Goal: Task Accomplishment & Management: Manage account settings

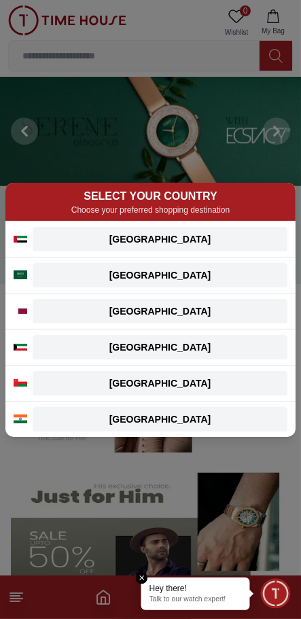
click at [128, 568] on div "SELECT YOUR COUNTRY Choose your preferred shopping destination [GEOGRAPHIC_DATA…" at bounding box center [150, 309] width 301 height 619
click at [136, 578] on em "Close tooltip" at bounding box center [142, 578] width 12 height 12
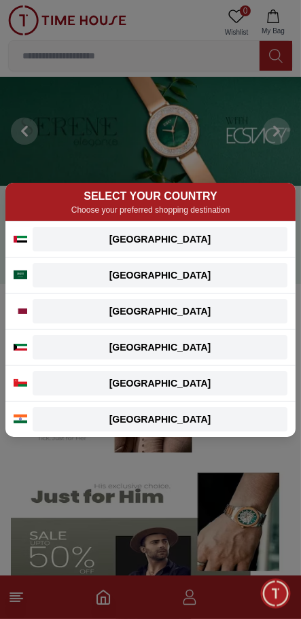
click at [173, 511] on div "SELECT YOUR COUNTRY Choose your preferred shopping destination UAE UAE English …" at bounding box center [150, 309] width 301 height 619
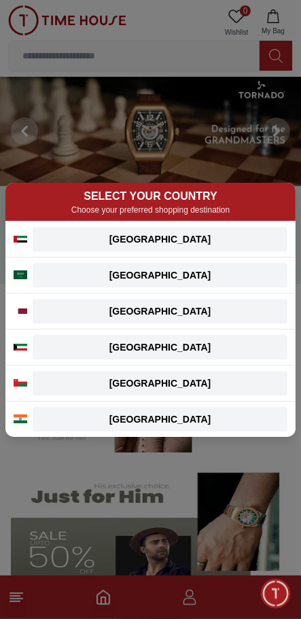
click at [239, 314] on div "Qatar" at bounding box center [160, 312] width 239 height 14
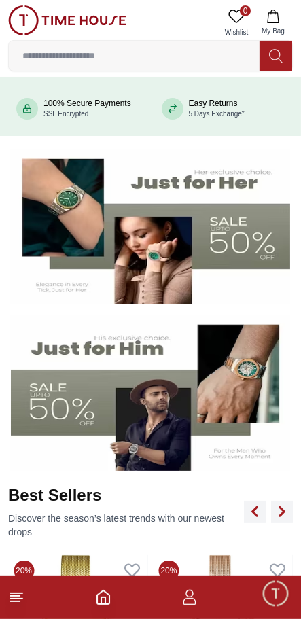
scroll to position [146, 0]
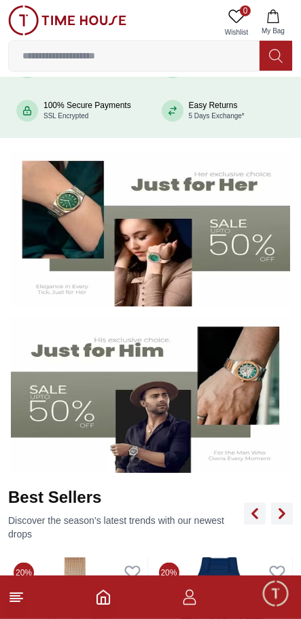
click at [156, 58] on input at bounding box center [134, 55] width 251 height 27
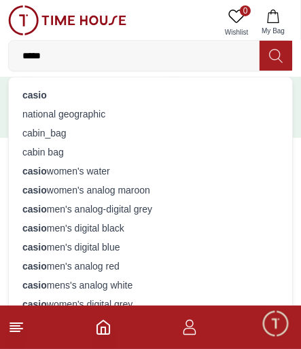
type input "*****"
click at [171, 98] on div "casio" at bounding box center [150, 95] width 267 height 19
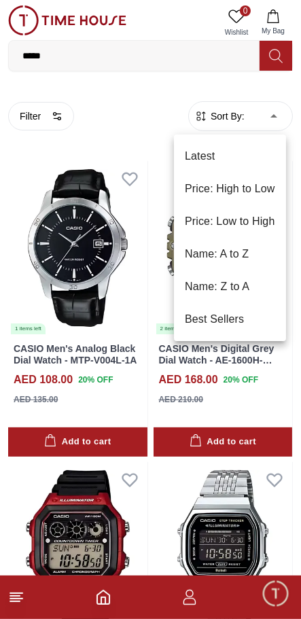
click at [275, 205] on li "Price: High to Low" at bounding box center [230, 189] width 112 height 33
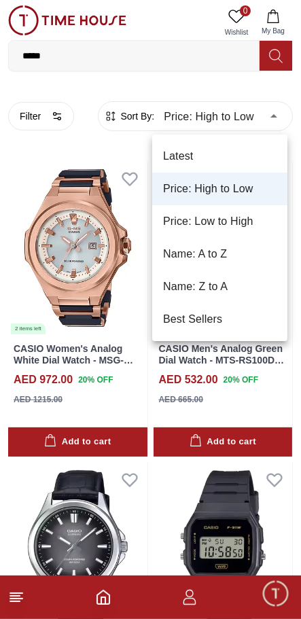
click at [257, 222] on li "Price: Low to High" at bounding box center [219, 221] width 135 height 33
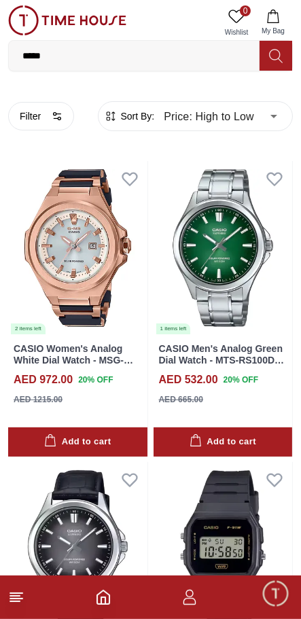
type input "*"
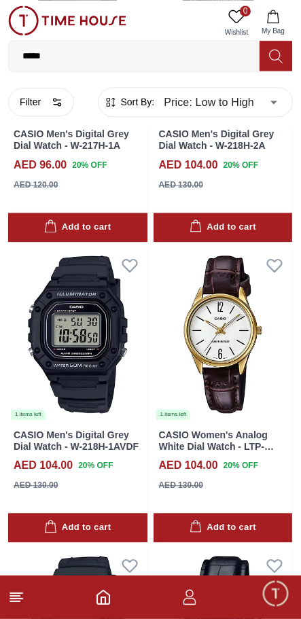
scroll to position [2321, 0]
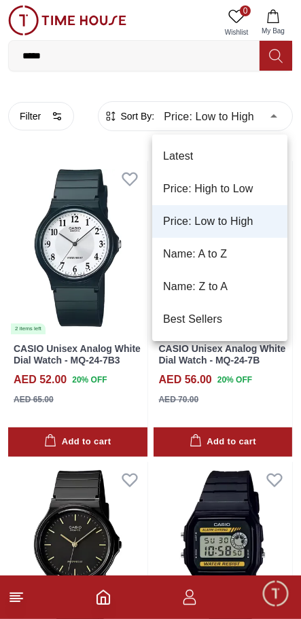
click at [228, 222] on li "Price: Low to High" at bounding box center [219, 221] width 135 height 33
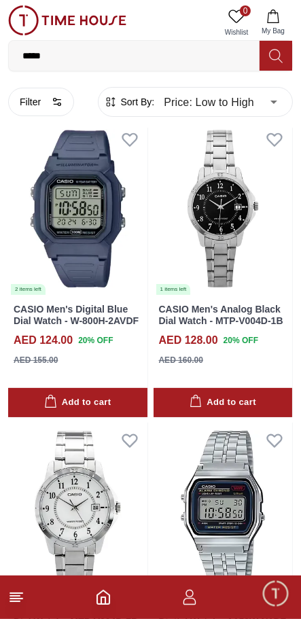
scroll to position [7861, 0]
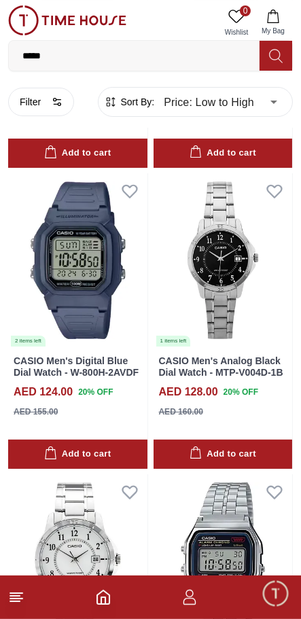
scroll to position [7806, 0]
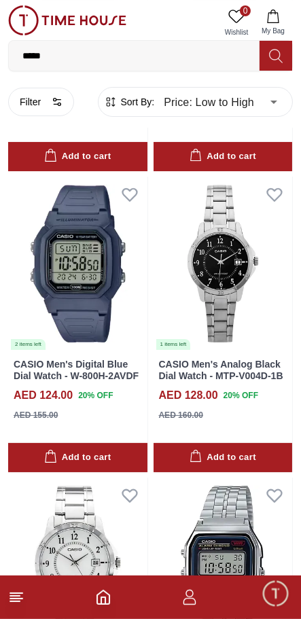
click at [188, 605] on icon "button" at bounding box center [189, 597] width 16 height 16
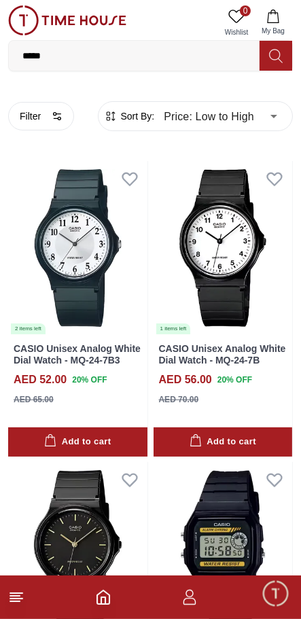
click at [259, 587] on span "Minimize live chat window" at bounding box center [275, 593] width 39 height 39
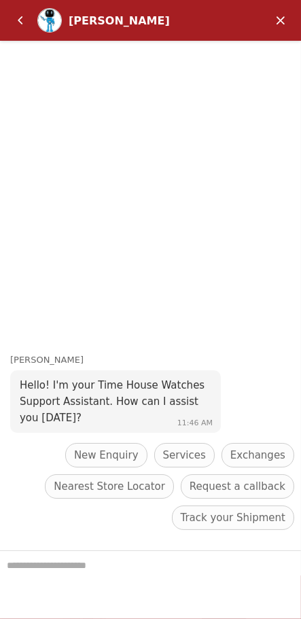
click at [288, 14] on em "Minimize" at bounding box center [280, 20] width 27 height 27
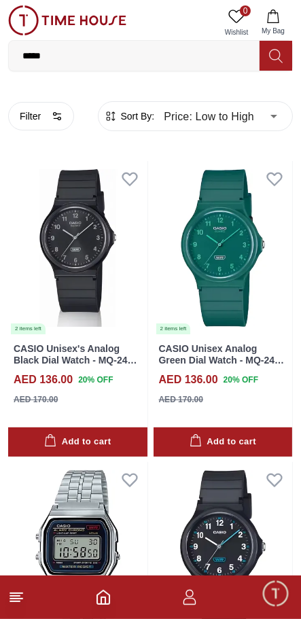
click at [181, 598] on icon "button" at bounding box center [189, 597] width 16 height 16
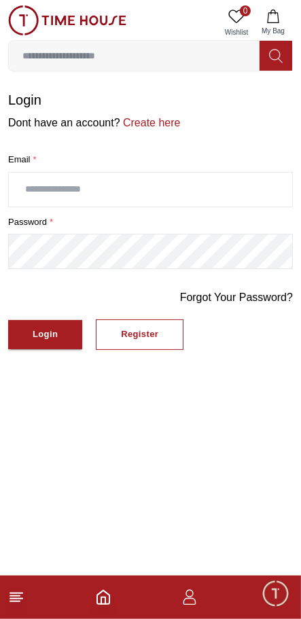
click at [103, 600] on icon "Home" at bounding box center [103, 597] width 16 height 16
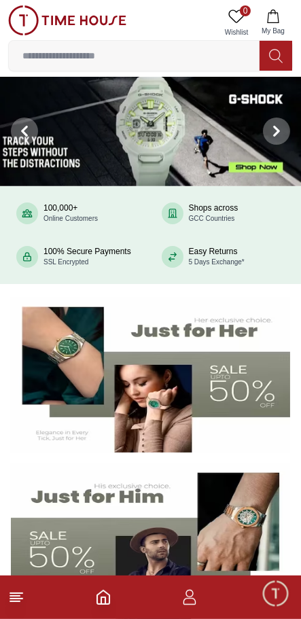
click at [38, 597] on footer at bounding box center [150, 598] width 301 height 44
click at [190, 591] on icon "button" at bounding box center [189, 593] width 7 height 7
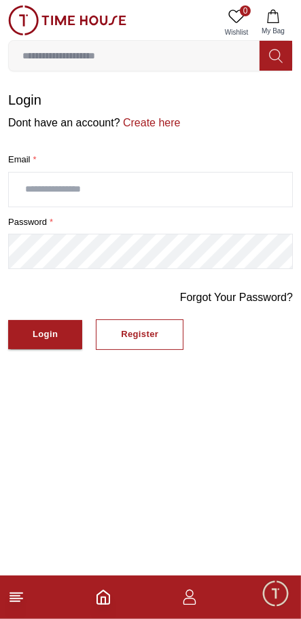
click at [173, 194] on input "text" at bounding box center [150, 190] width 283 height 34
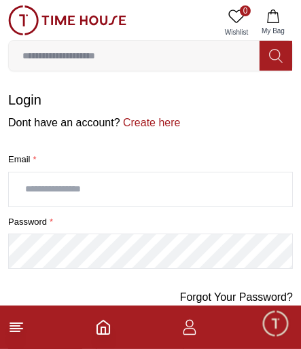
type input "**********"
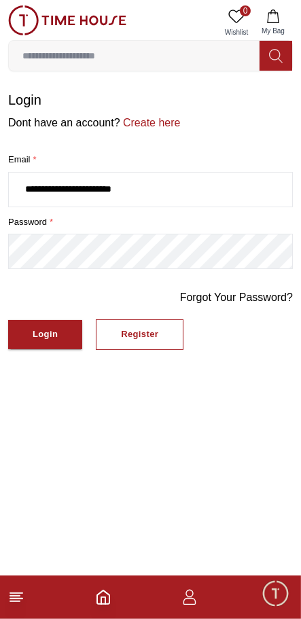
click at [136, 334] on div "Register" at bounding box center [139, 335] width 37 height 16
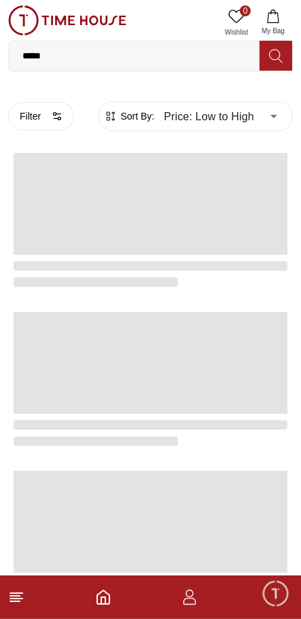
scroll to position [2073, 0]
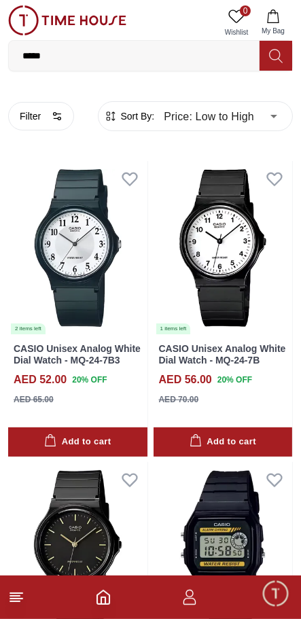
click at [21, 594] on icon at bounding box center [16, 597] width 16 height 16
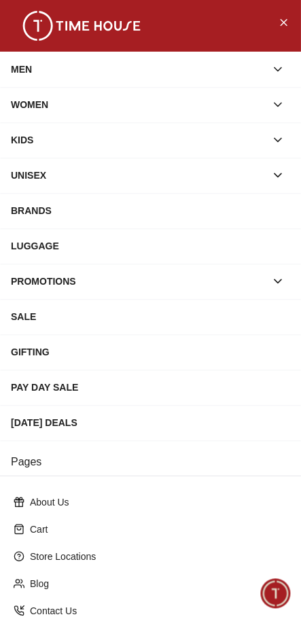
click at [294, 418] on div "[DATE] DEALS" at bounding box center [150, 422] width 301 height 35
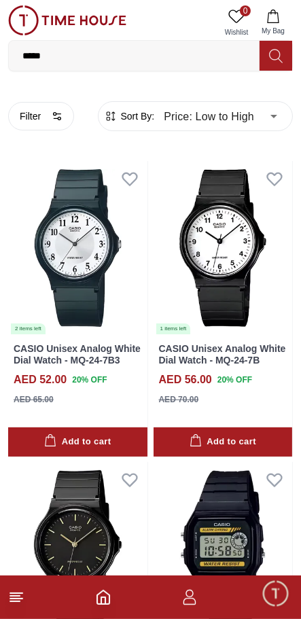
type input "******"
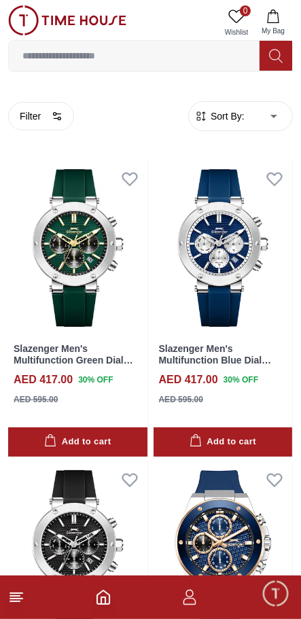
click at [188, 593] on icon "button" at bounding box center [189, 597] width 16 height 16
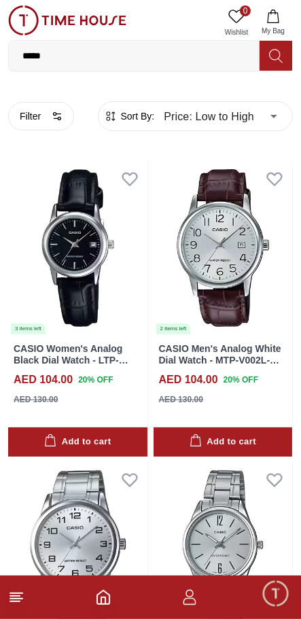
click at [259, 594] on span "Minimize live chat window" at bounding box center [275, 593] width 39 height 39
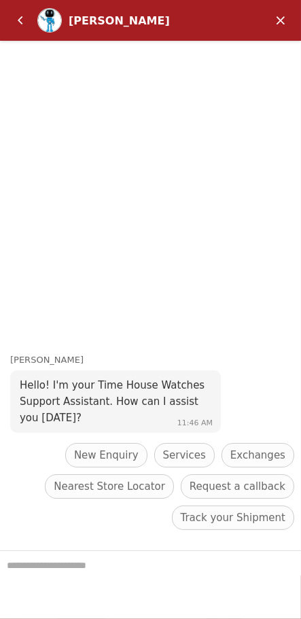
scroll to position [5590, 0]
click at [73, 479] on span "Nearest Store Locator" at bounding box center [109, 487] width 111 height 16
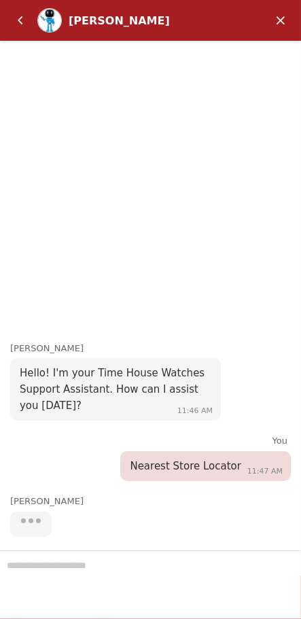
scroll to position [5590, 0]
click at [277, 31] on em "Minimize" at bounding box center [280, 20] width 27 height 27
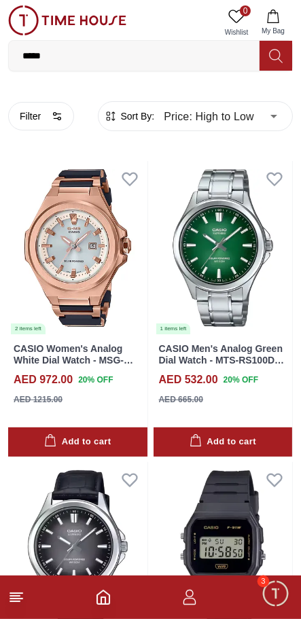
type input "******"
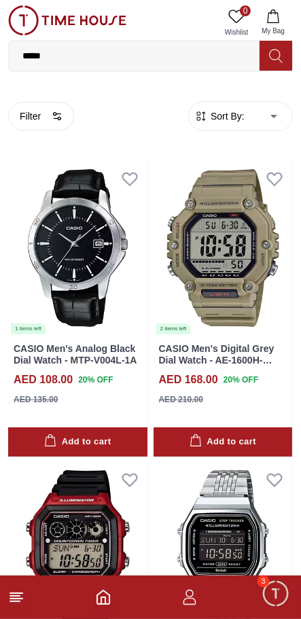
click at [271, 591] on span "Minimize live chat window" at bounding box center [275, 593] width 39 height 39
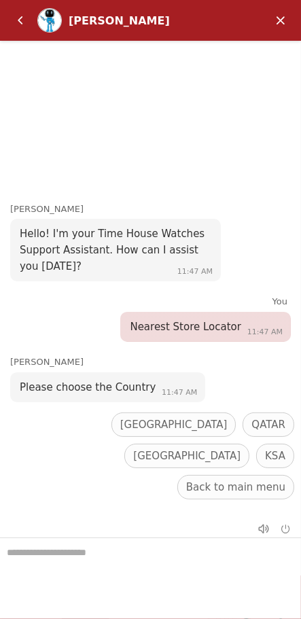
click at [252, 433] on span "QATAR" at bounding box center [269, 425] width 34 height 16
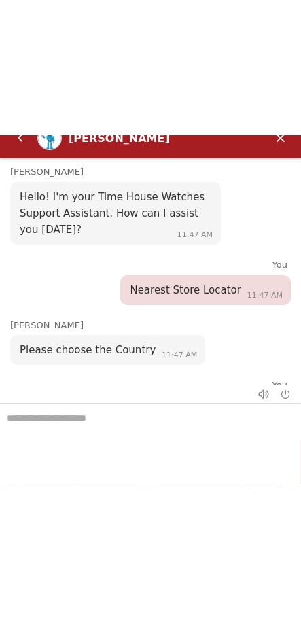
scroll to position [214, 0]
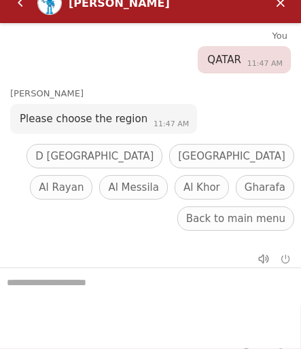
click at [84, 179] on span "Al Rayan" at bounding box center [61, 187] width 45 height 16
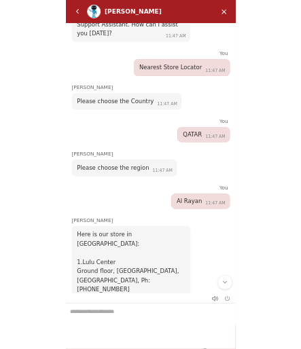
scroll to position [84, 0]
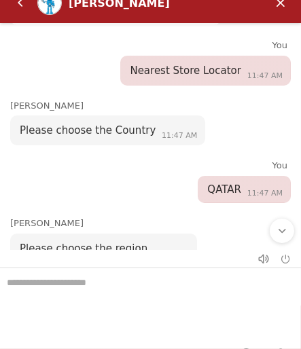
click at [281, 238] on div "Scroll to bottom" at bounding box center [282, 231] width 24 height 24
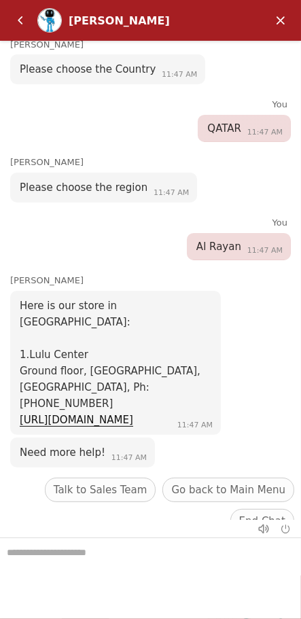
scroll to position [22, 0]
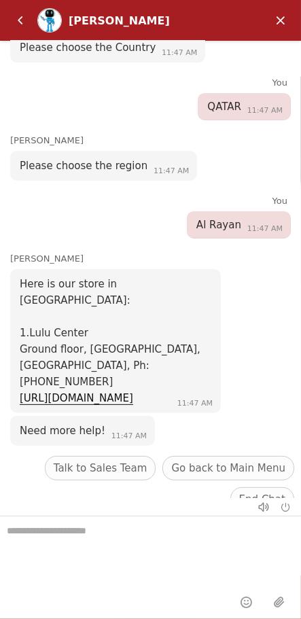
scroll to position [146, 0]
click at [286, 10] on em "Minimize" at bounding box center [280, 20] width 27 height 27
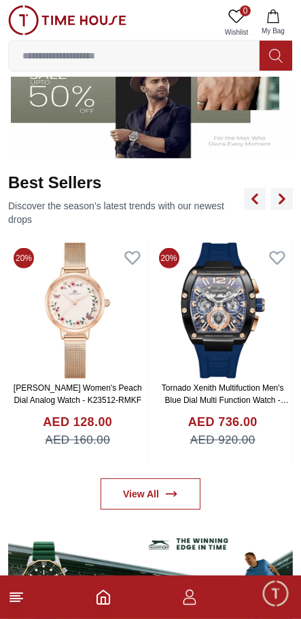
scroll to position [465, 0]
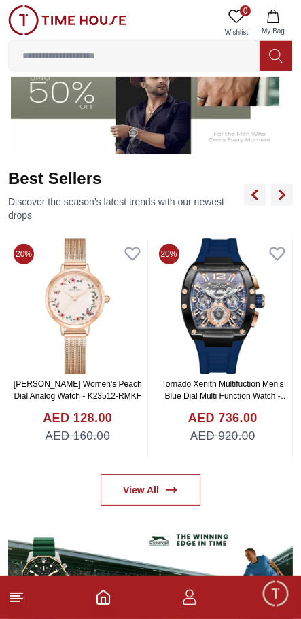
click at [35, 603] on footer at bounding box center [150, 598] width 301 height 44
click at [21, 595] on icon at bounding box center [16, 597] width 16 height 16
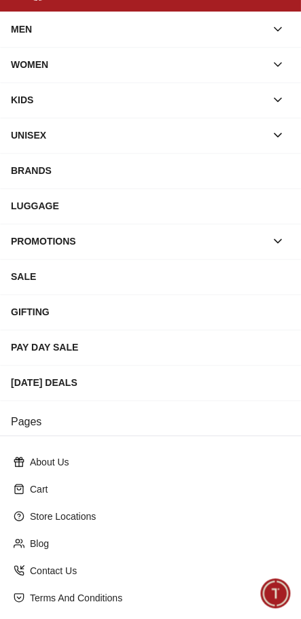
scroll to position [41, 0]
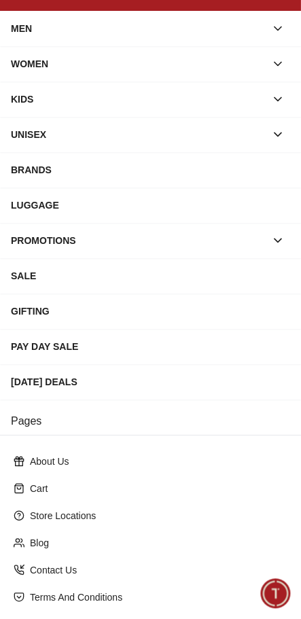
click at [99, 368] on div "[DATE] DEALS" at bounding box center [150, 381] width 301 height 35
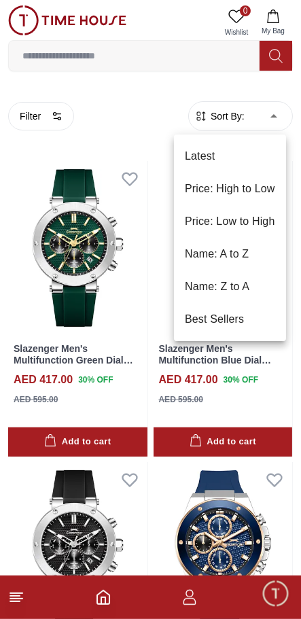
click at [65, 125] on div at bounding box center [150, 309] width 301 height 619
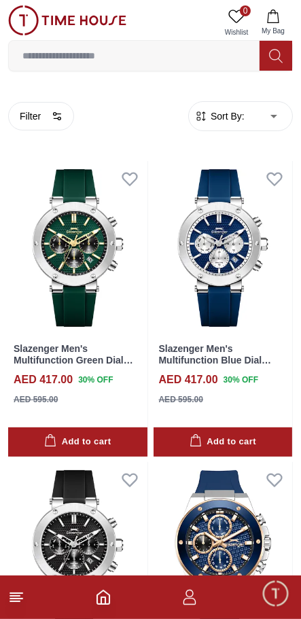
click at [186, 598] on icon "button" at bounding box center [190, 601] width 13 height 7
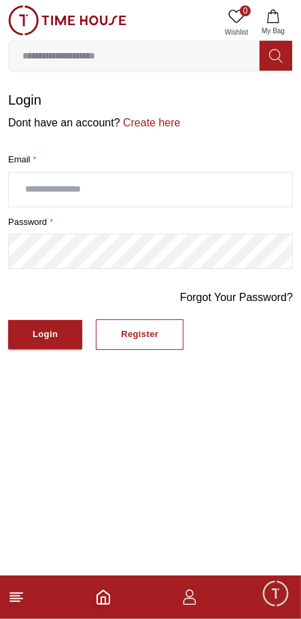
click at [203, 189] on input "text" at bounding box center [150, 190] width 283 height 34
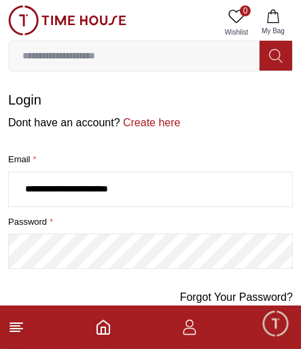
type input "**********"
click at [223, 296] on link "Forgot Your Password?" at bounding box center [236, 298] width 113 height 16
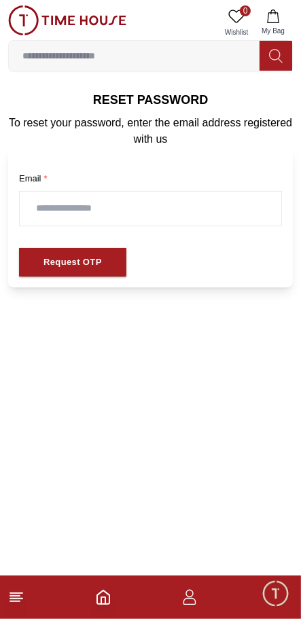
click at [99, 267] on div "Request OTP" at bounding box center [73, 263] width 58 height 16
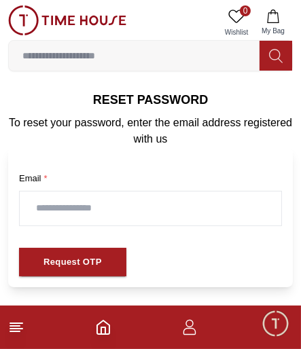
click at [237, 209] on input "text" at bounding box center [151, 209] width 262 height 34
click at [192, 213] on input "text" at bounding box center [151, 209] width 262 height 34
type input "**********"
click at [114, 269] on button "Request OTP" at bounding box center [72, 262] width 107 height 29
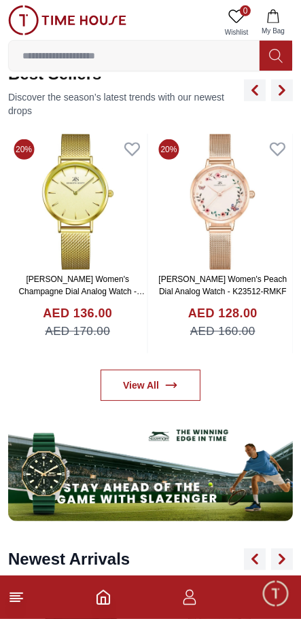
scroll to position [572, 0]
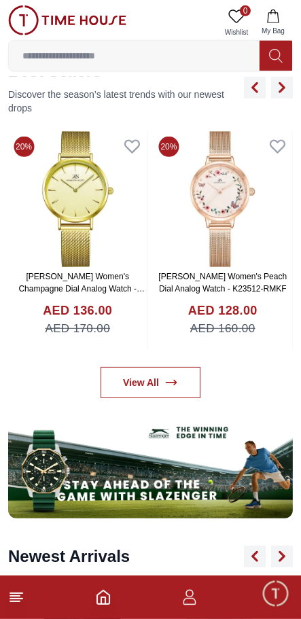
click at [188, 592] on icon "button" at bounding box center [189, 597] width 16 height 16
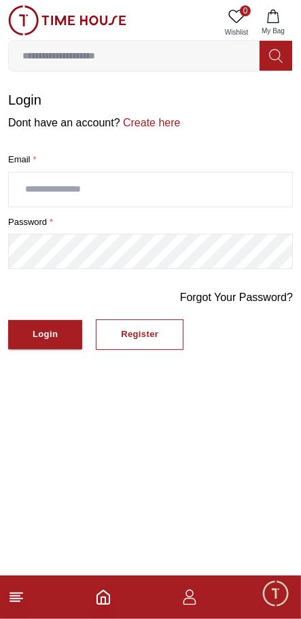
click at [166, 585] on footer at bounding box center [150, 598] width 301 height 44
click at [158, 586] on footer at bounding box center [150, 598] width 301 height 44
click at [143, 188] on input "text" at bounding box center [150, 190] width 283 height 34
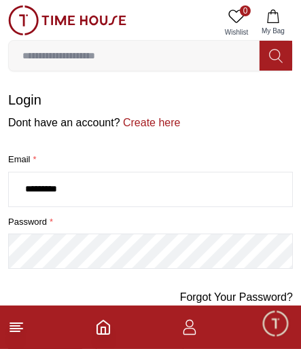
type input "********"
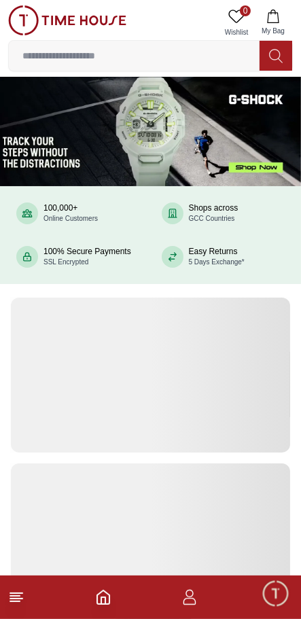
scroll to position [572, 0]
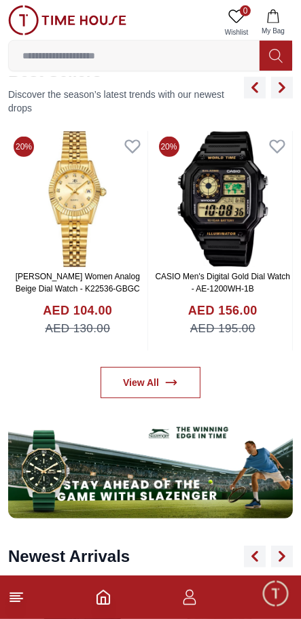
click at [196, 600] on icon "button" at bounding box center [189, 597] width 16 height 16
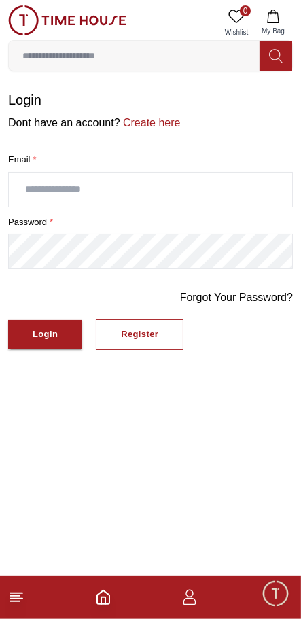
click at [181, 193] on input "text" at bounding box center [150, 190] width 283 height 34
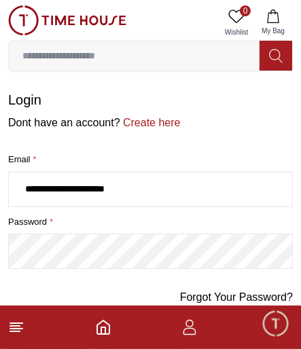
type input "**********"
click at [258, 296] on link "Forgot Your Password?" at bounding box center [236, 298] width 113 height 16
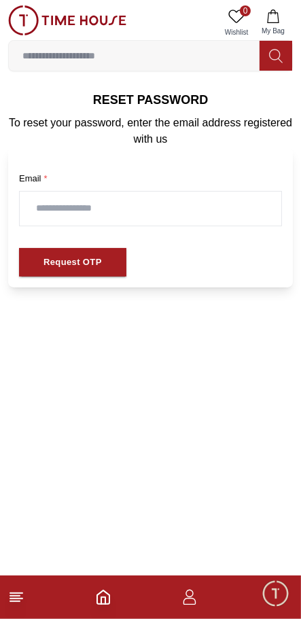
click at [164, 211] on input "text" at bounding box center [151, 209] width 262 height 34
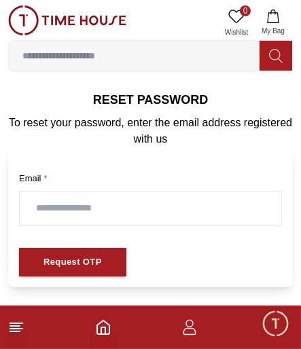
type input "**********"
click at [109, 266] on button "Request OTP" at bounding box center [72, 262] width 107 height 29
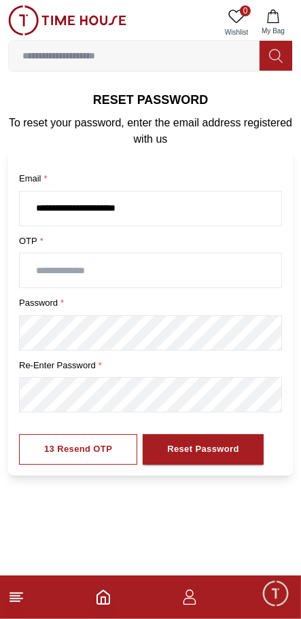
click at [130, 273] on input "text" at bounding box center [151, 271] width 262 height 34
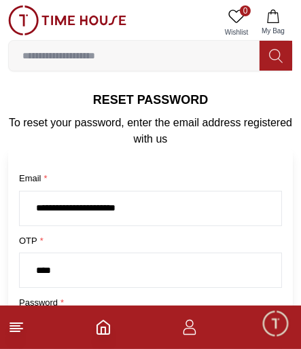
type input "****"
click at [228, 229] on div "**********" at bounding box center [150, 296] width 263 height 249
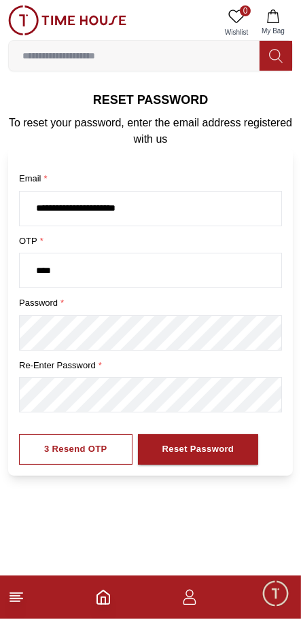
click at [154, 302] on label "password *" at bounding box center [150, 303] width 263 height 14
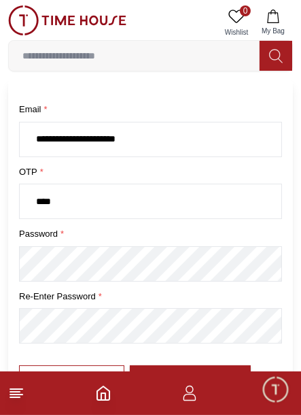
scroll to position [85, 0]
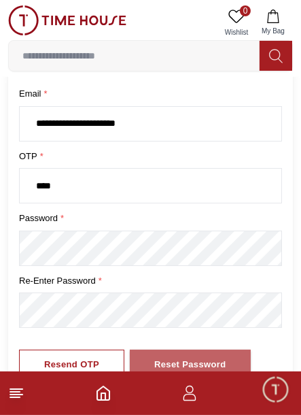
click at [207, 368] on div "Reset Password" at bounding box center [190, 365] width 72 height 16
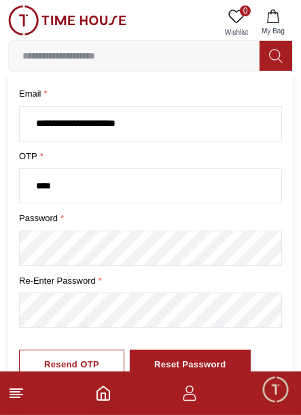
click at [211, 360] on div "Reset Password" at bounding box center [190, 365] width 72 height 16
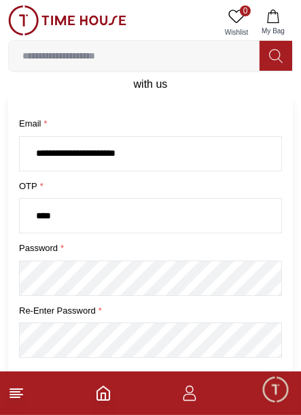
scroll to position [124, 0]
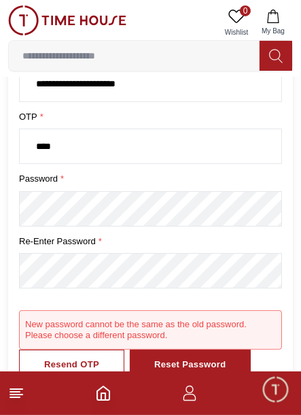
click at [223, 359] on div "Reset Password" at bounding box center [190, 365] width 72 height 16
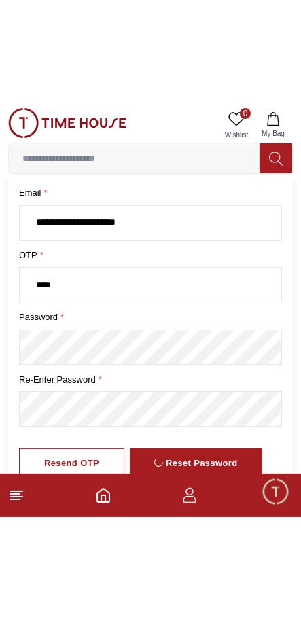
scroll to position [0, 0]
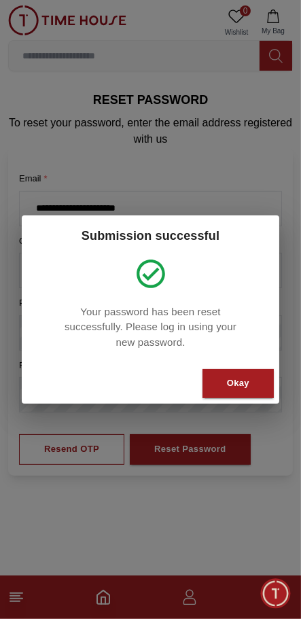
click at [251, 384] on button "Okay" at bounding box center [238, 383] width 71 height 29
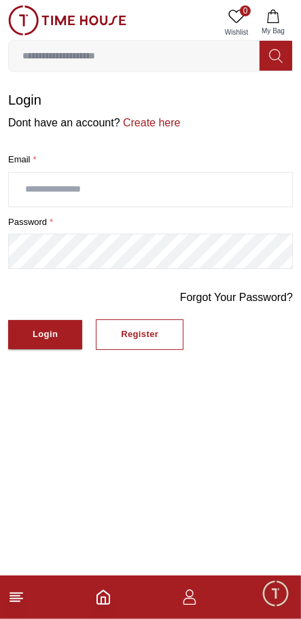
click at [196, 192] on input "text" at bounding box center [150, 190] width 283 height 34
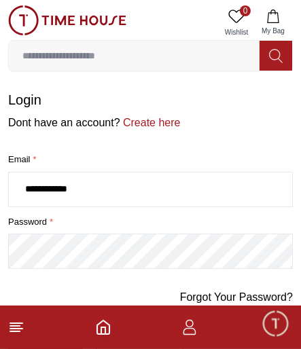
type input "**********"
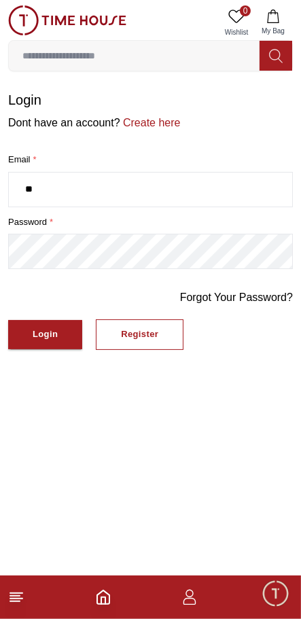
click at [178, 192] on input "**" at bounding box center [150, 190] width 283 height 34
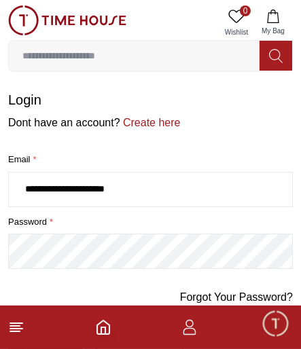
type input "**********"
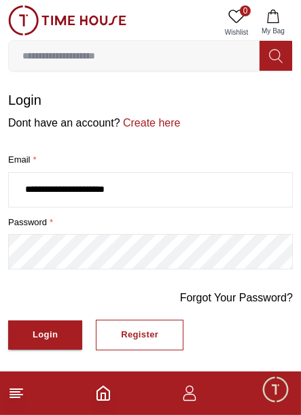
click at [60, 344] on button "Login" at bounding box center [45, 334] width 74 height 29
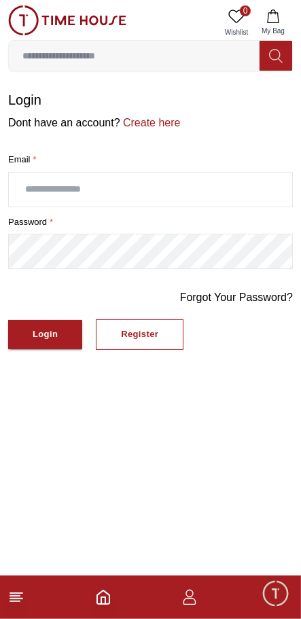
click at [256, 350] on html "100% Genuine products with International Warranty Shop From [GEOGRAPHIC_DATA] |…" at bounding box center [150, 175] width 301 height 350
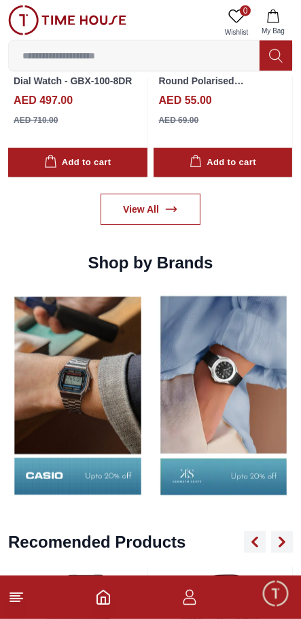
scroll to position [1665, 0]
